Goal: Task Accomplishment & Management: Use online tool/utility

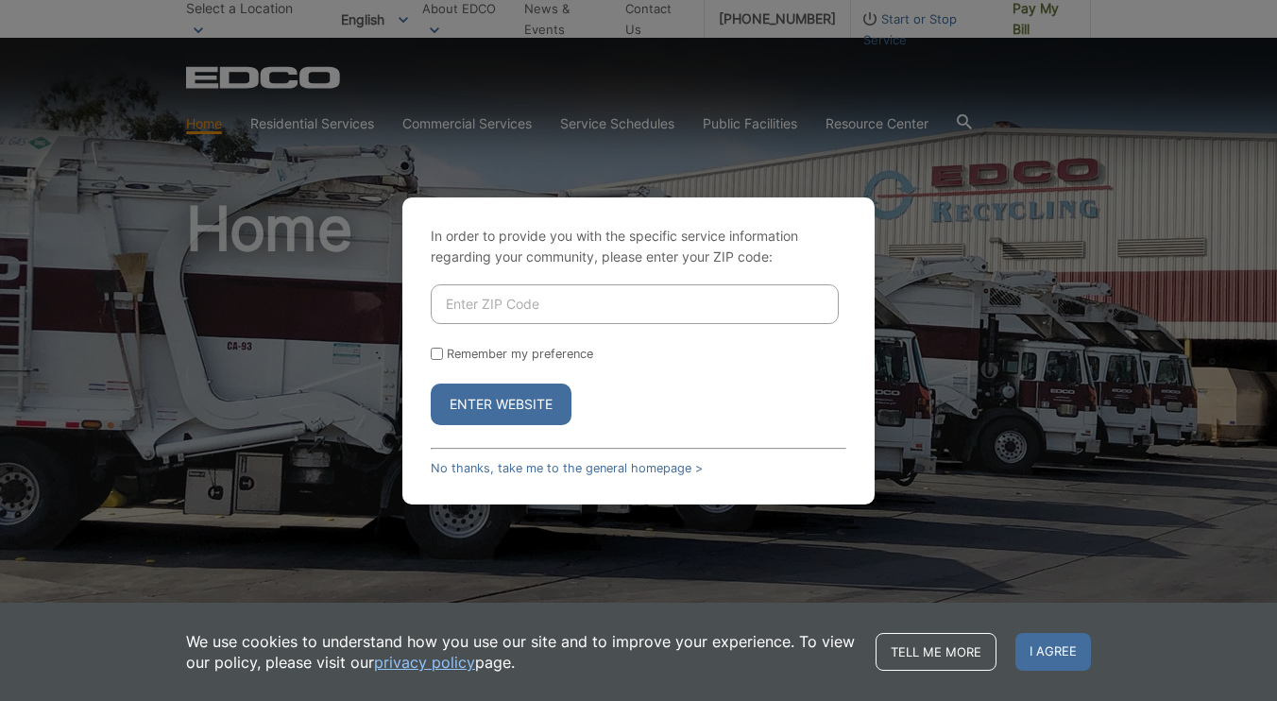
click at [512, 290] on input "Enter ZIP Code" at bounding box center [635, 304] width 408 height 40
type input "92064"
click at [533, 398] on button "Enter Website" at bounding box center [501, 404] width 141 height 42
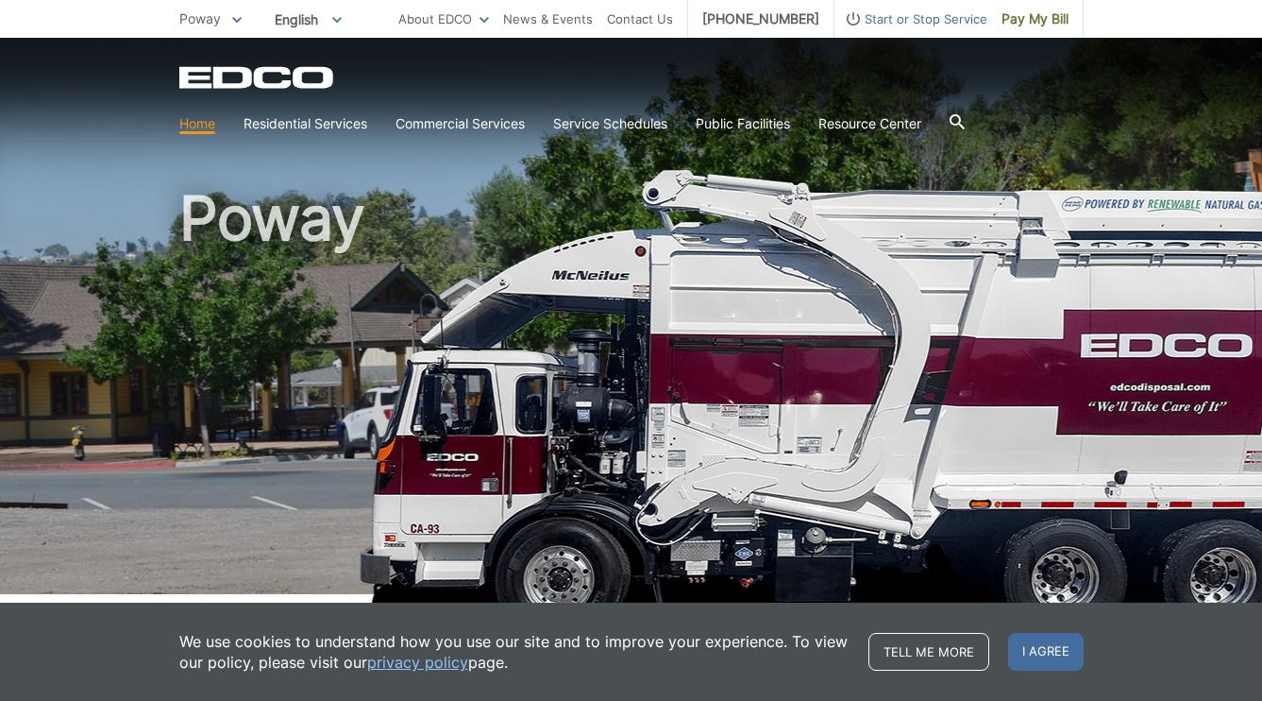
scroll to position [42, 0]
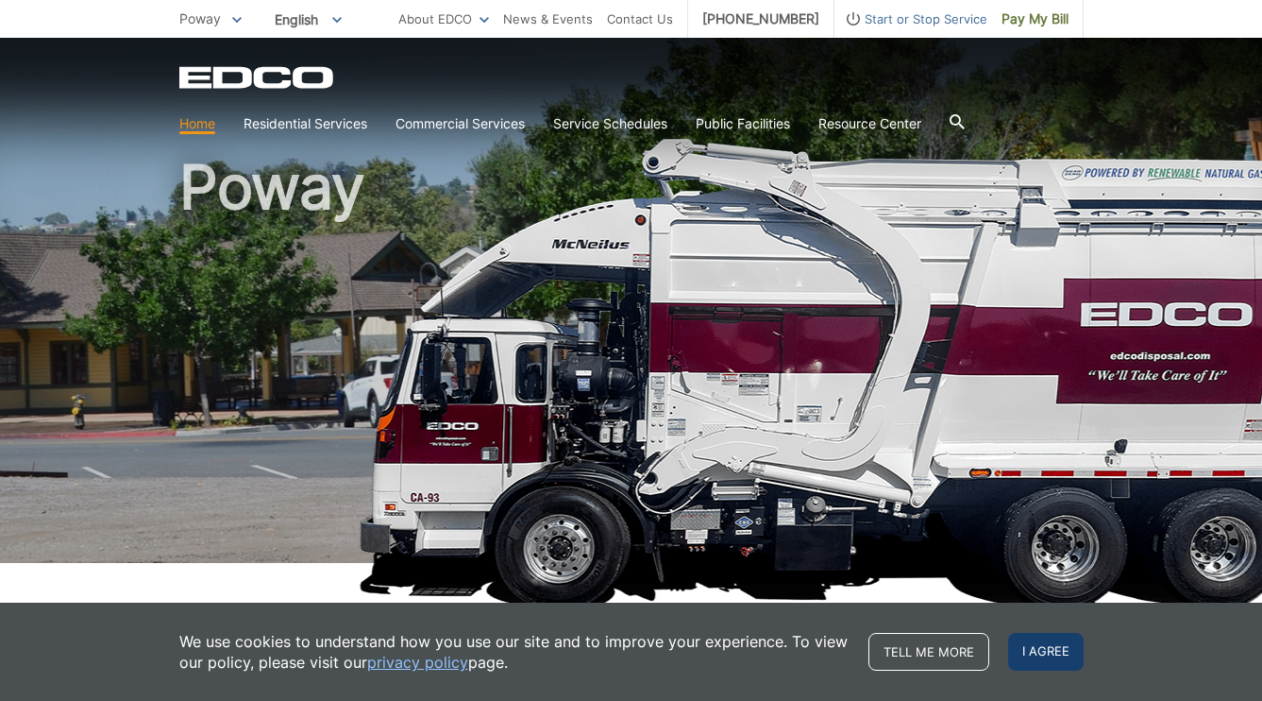
click at [1046, 651] on span "I agree" at bounding box center [1046, 652] width 76 height 38
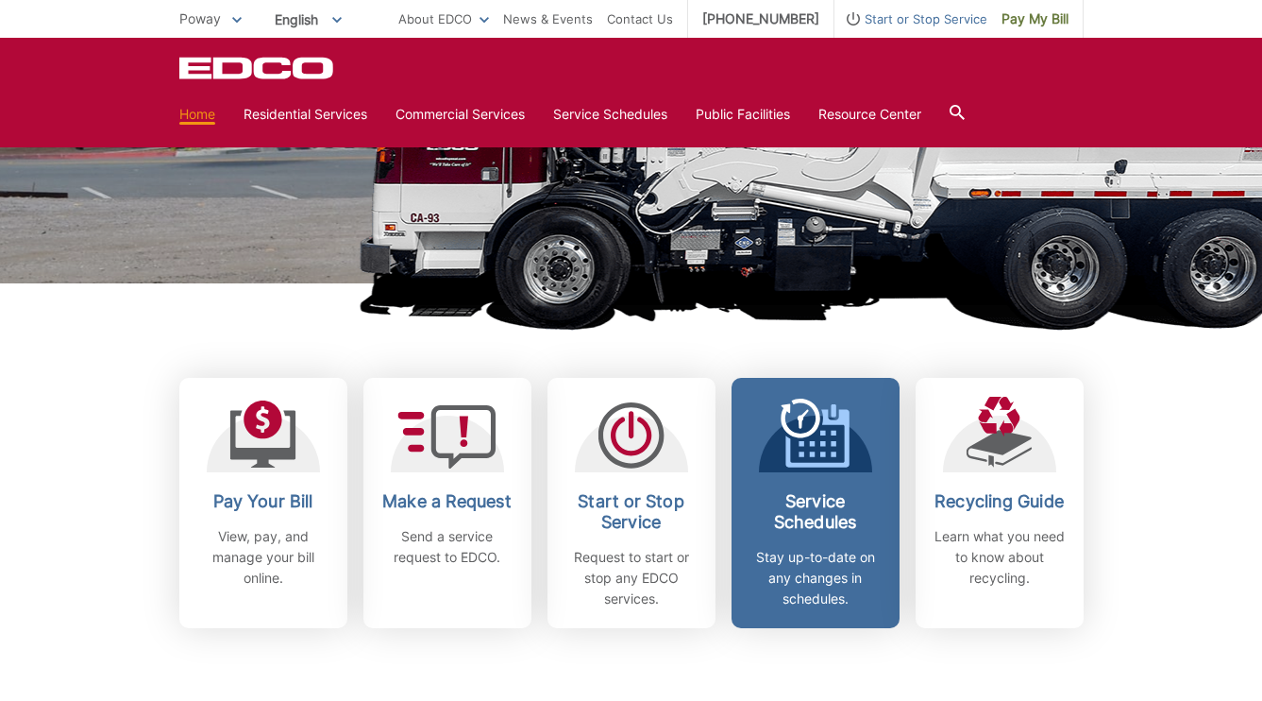
scroll to position [355, 0]
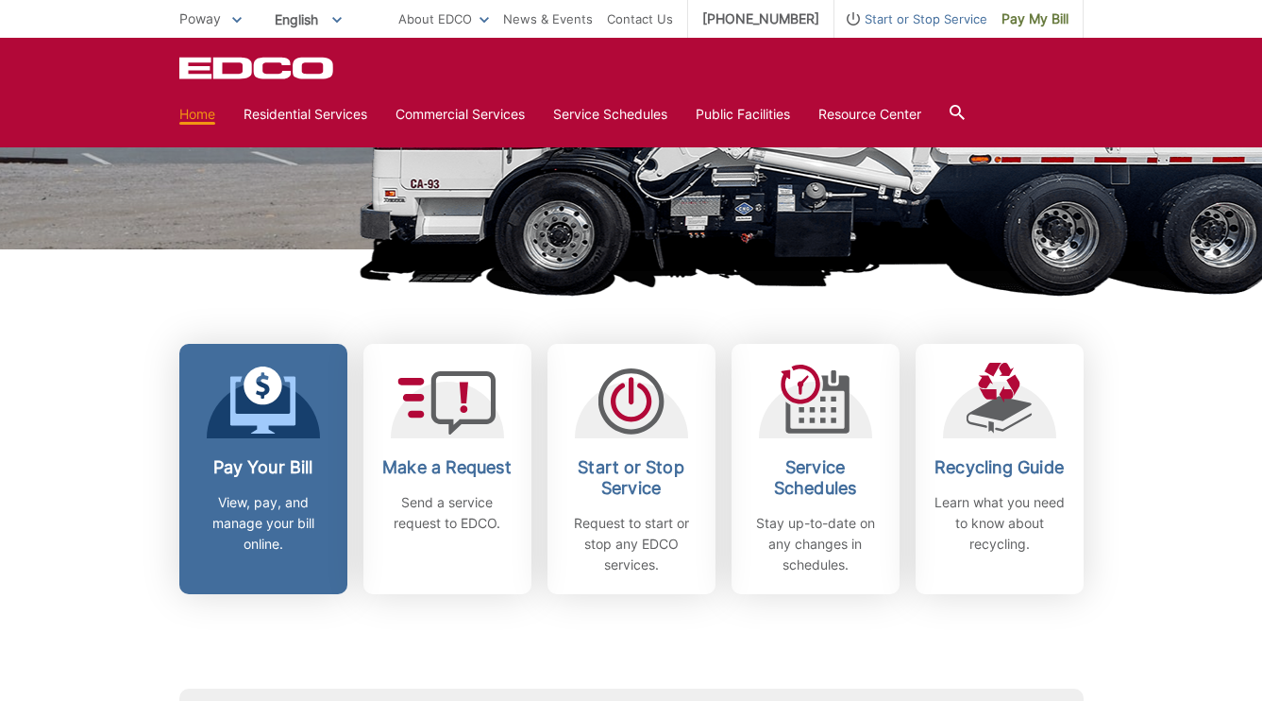
click at [276, 478] on div "Pay Your Bill View, pay, and manage your bill online." at bounding box center [264, 505] width 140 height 97
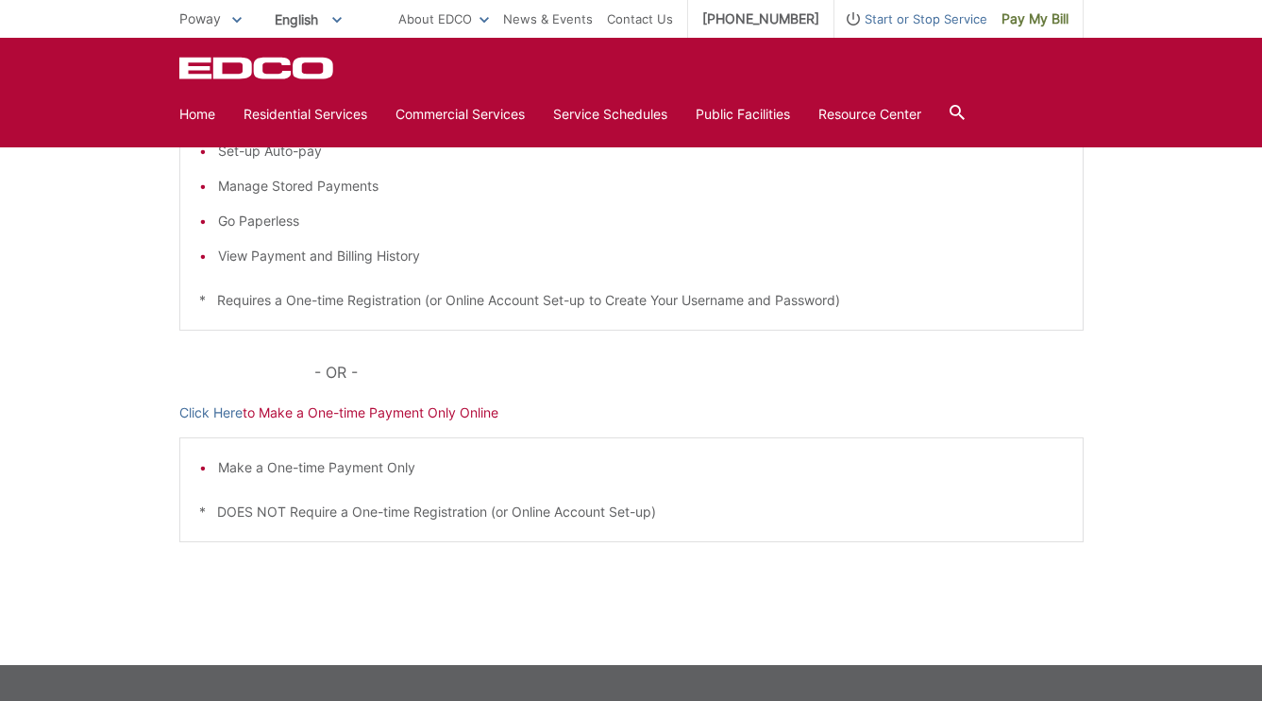
scroll to position [458, 0]
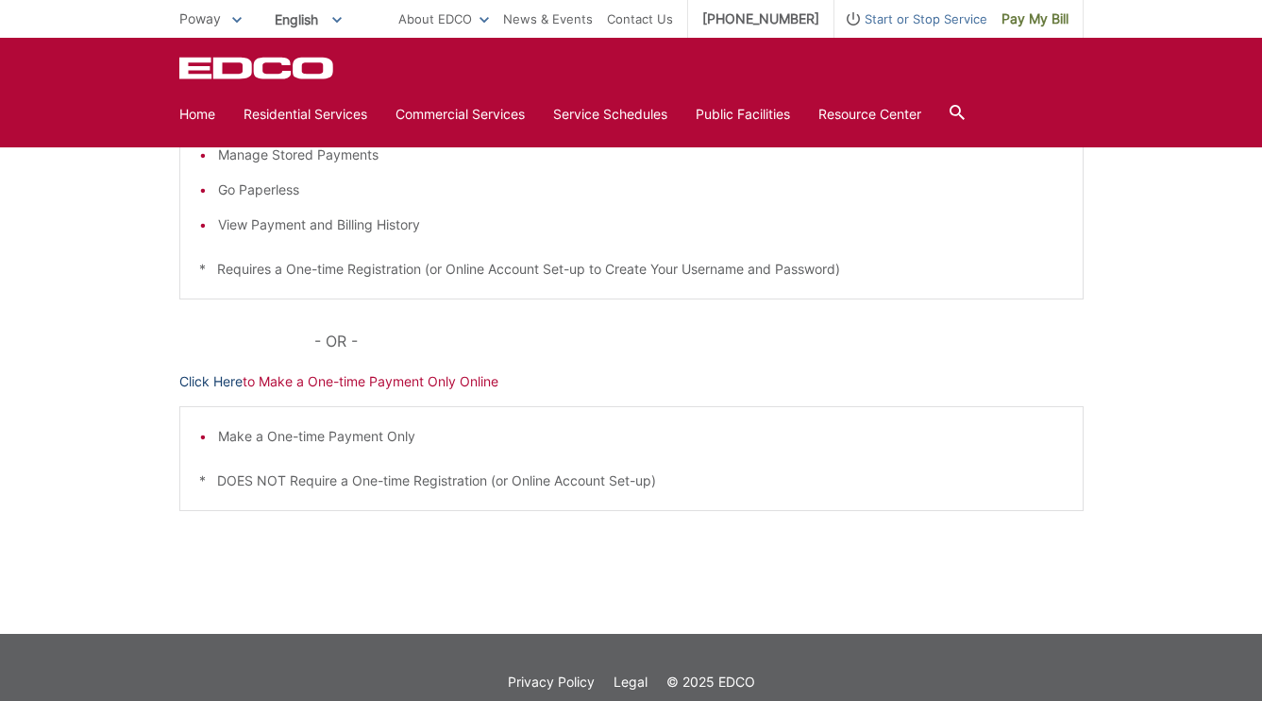
click at [215, 383] on link "Click Here" at bounding box center [210, 381] width 63 height 21
